Goal: Navigation & Orientation: Find specific page/section

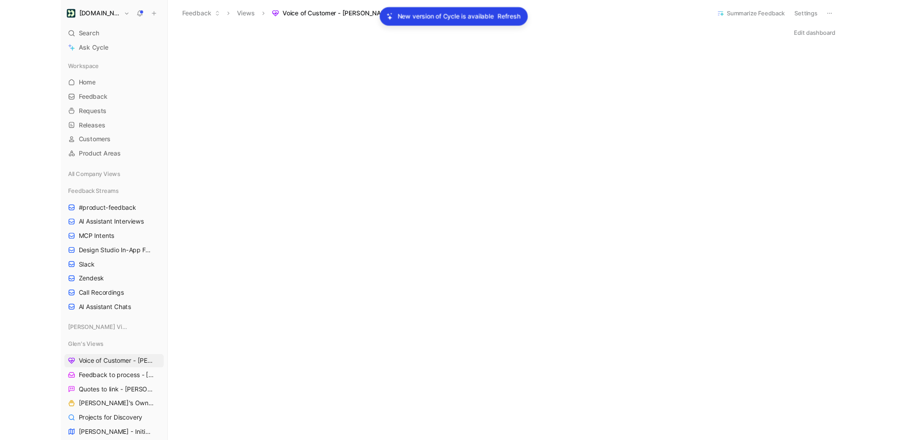
scroll to position [123, 0]
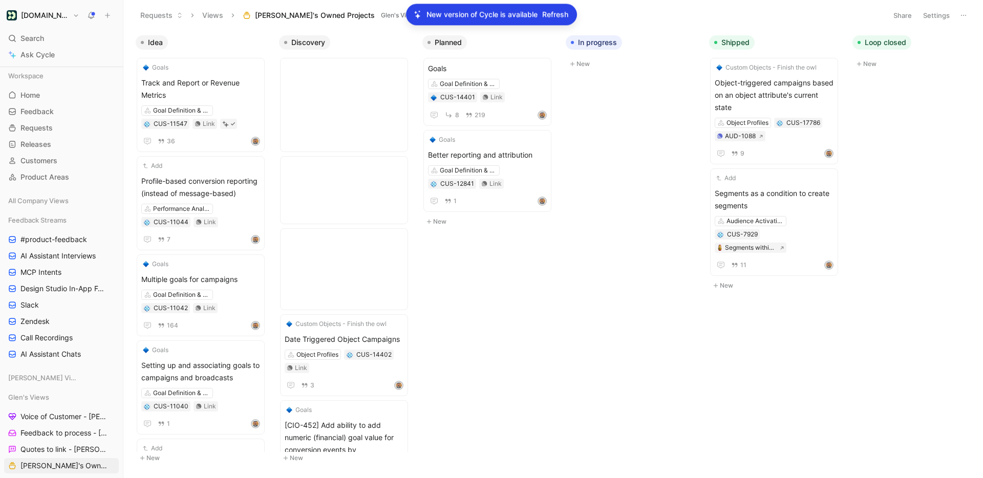
scroll to position [549, 0]
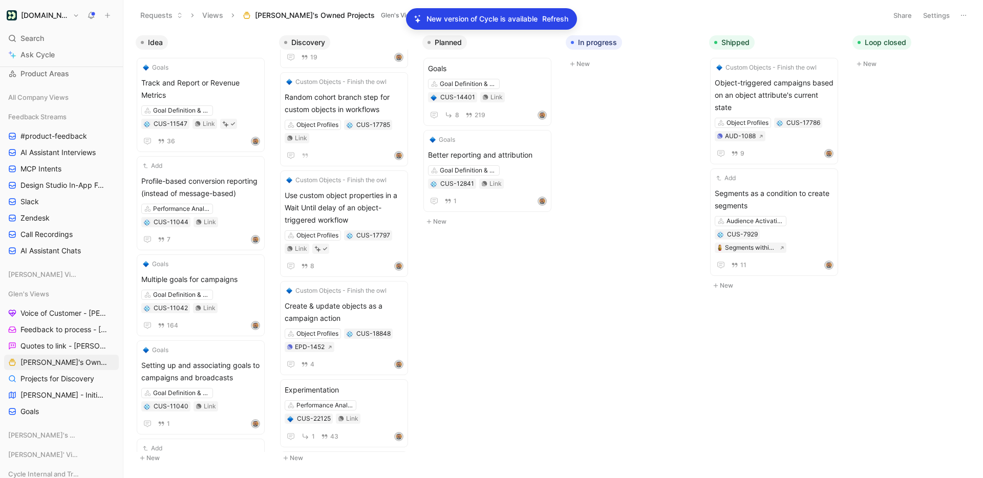
click at [561, 18] on span "Refresh" at bounding box center [555, 19] width 26 height 12
